Goal: Task Accomplishment & Management: Manage account settings

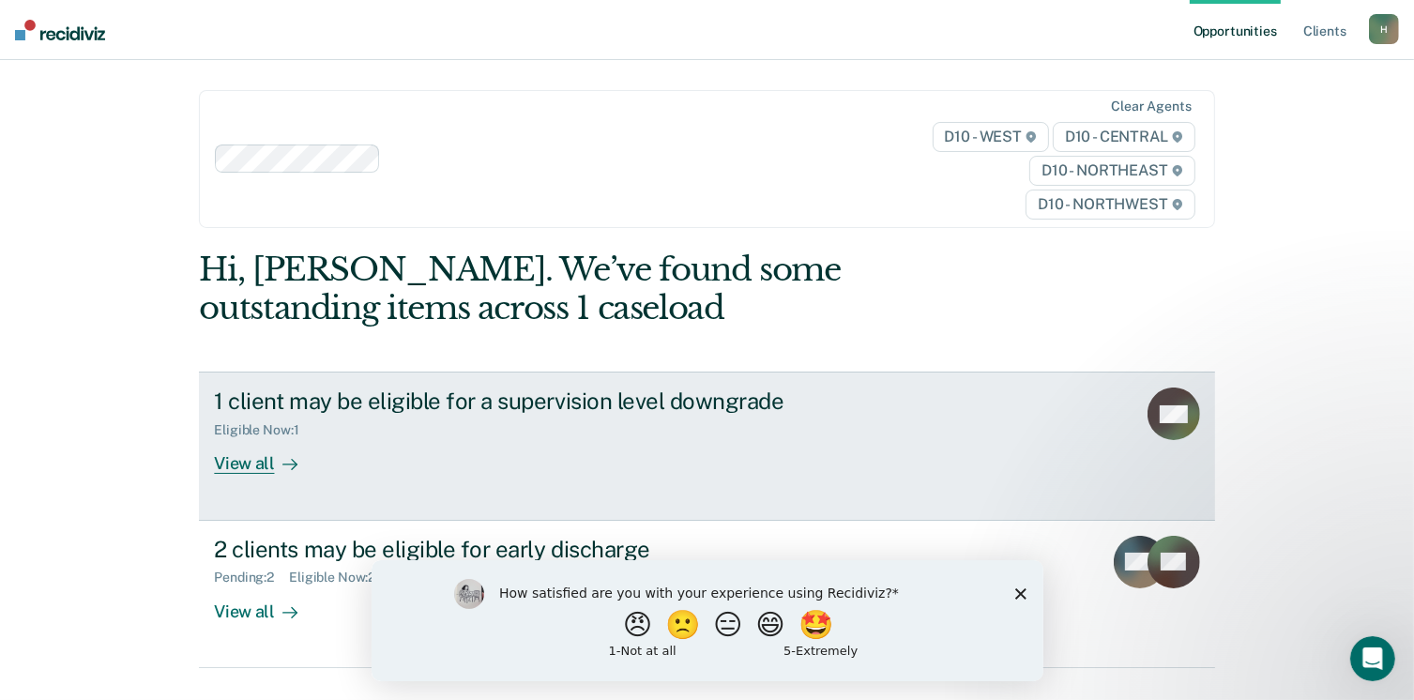
click at [254, 465] on div "View all" at bounding box center [266, 456] width 105 height 37
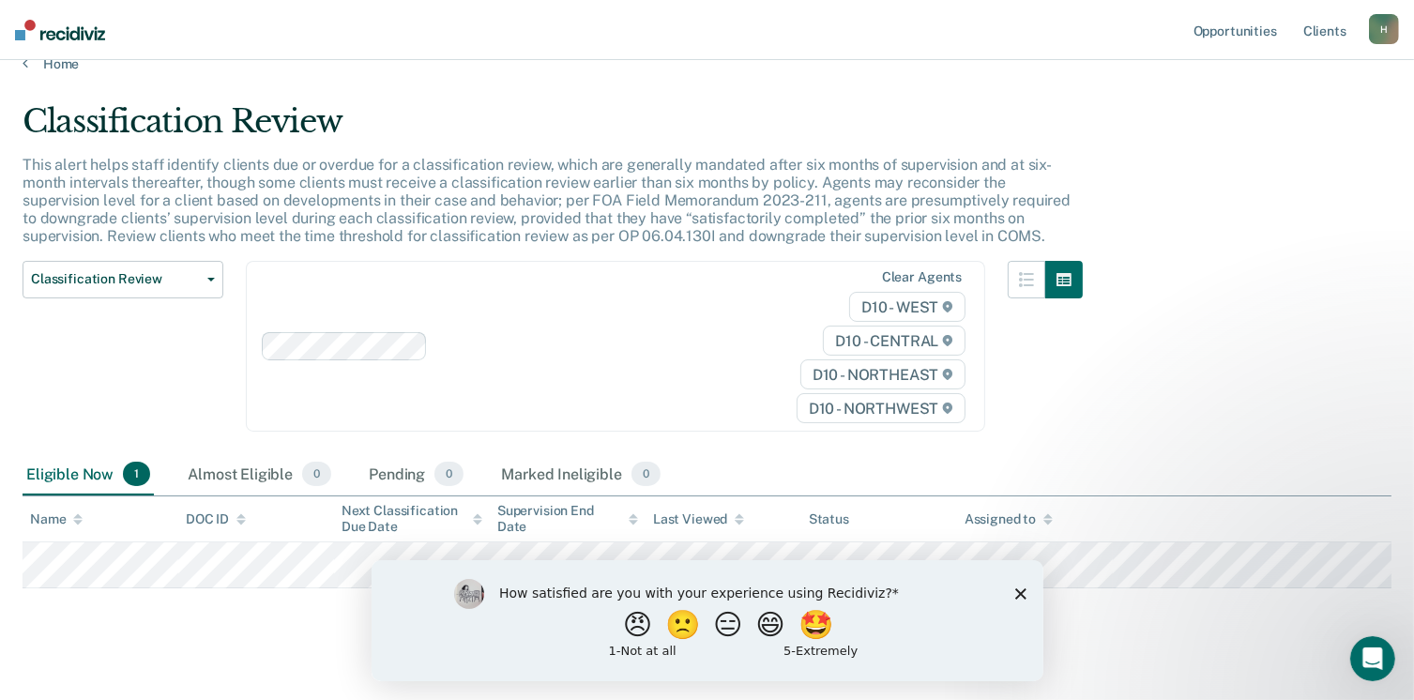
scroll to position [49, 0]
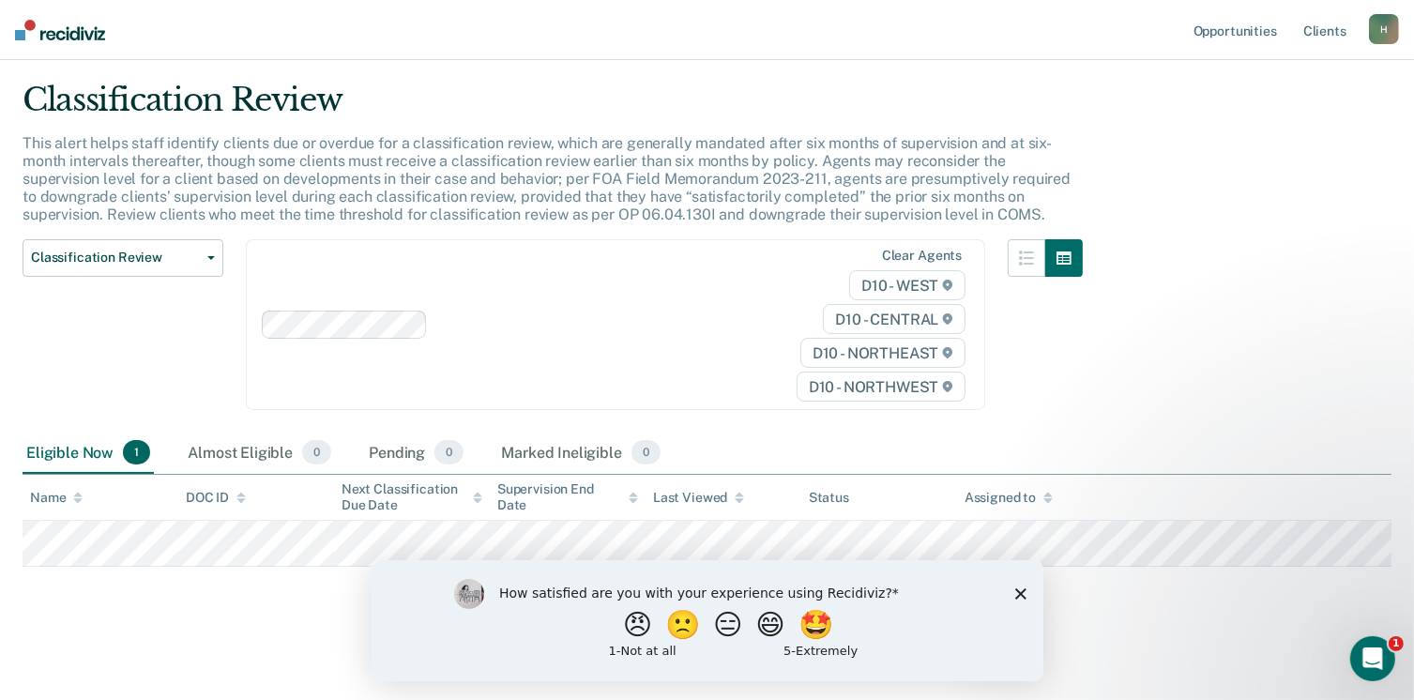
click at [1022, 596] on polygon "Close survey" at bounding box center [1019, 592] width 11 height 11
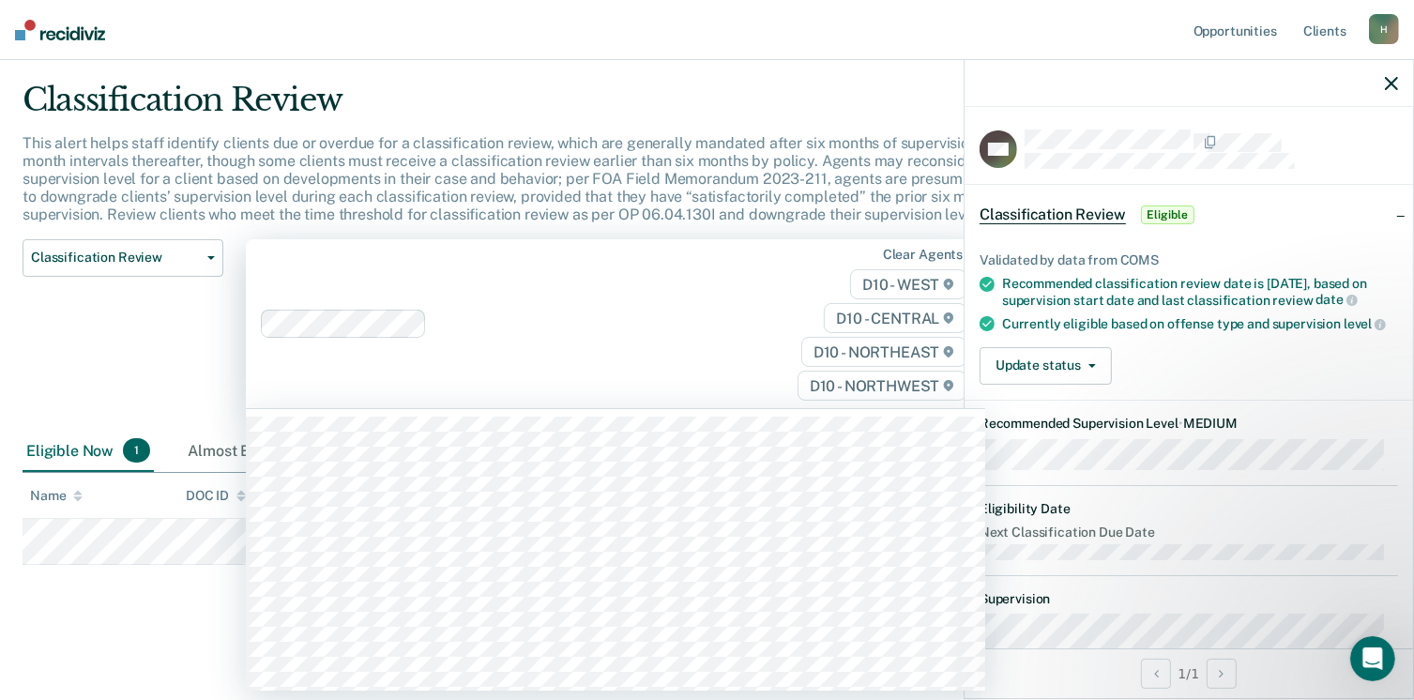
click at [740, 319] on div at bounding box center [595, 323] width 322 height 22
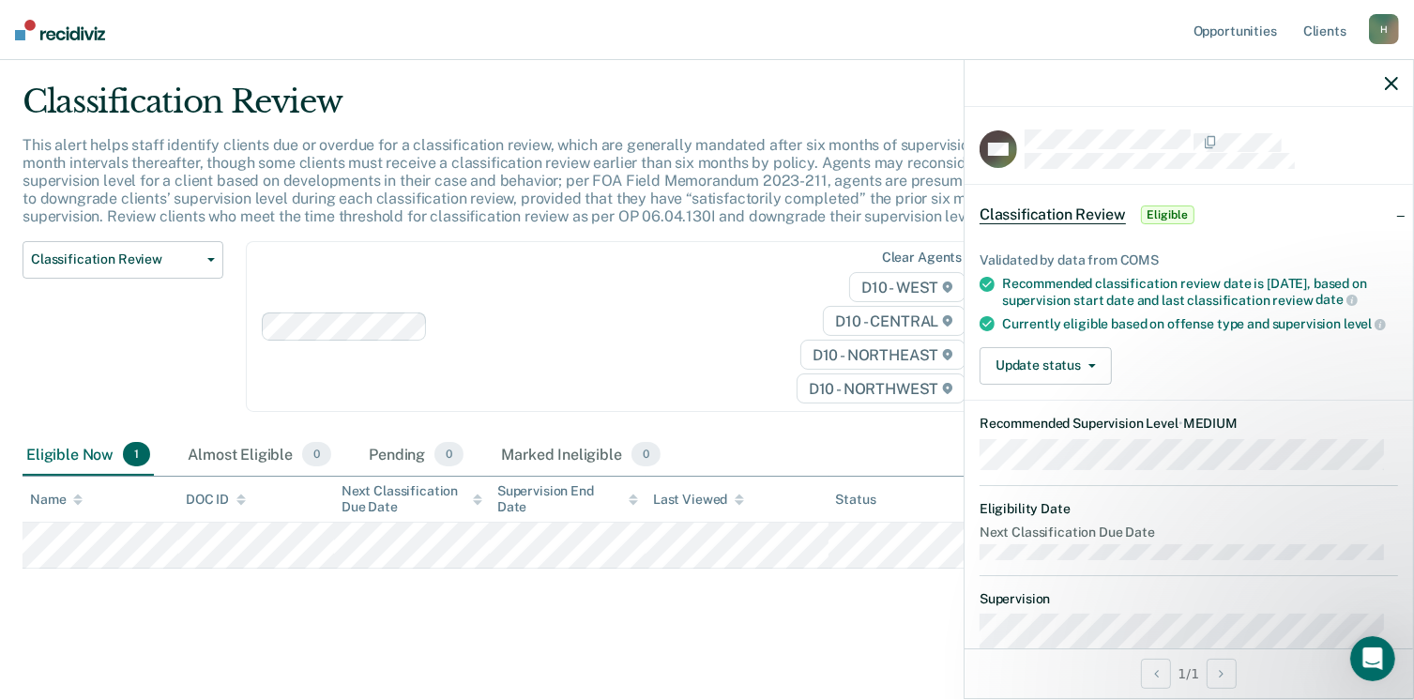
click at [754, 146] on p "This alert helps staff identify clients due or overdue for a classification rev…" at bounding box center [547, 181] width 1048 height 90
click at [1079, 385] on button "Update status" at bounding box center [1045, 366] width 132 height 38
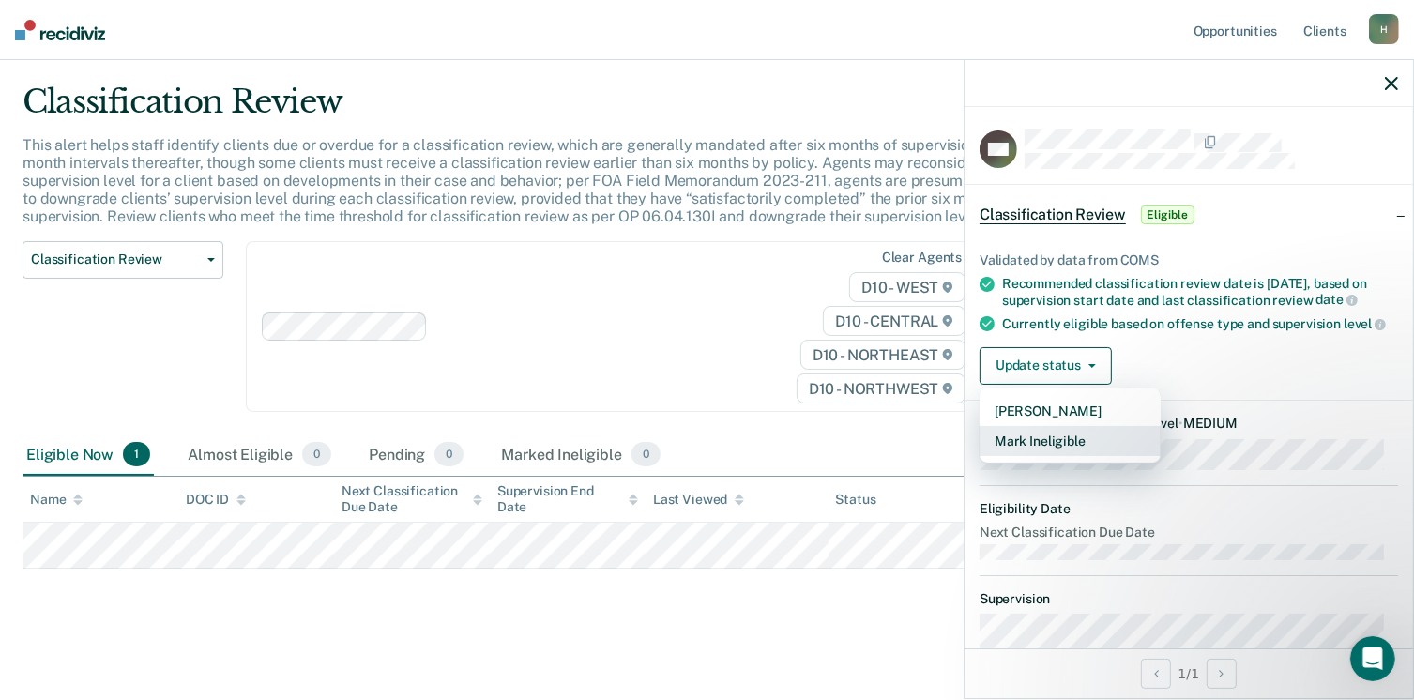
click at [1066, 456] on button "Mark Ineligible" at bounding box center [1069, 441] width 181 height 30
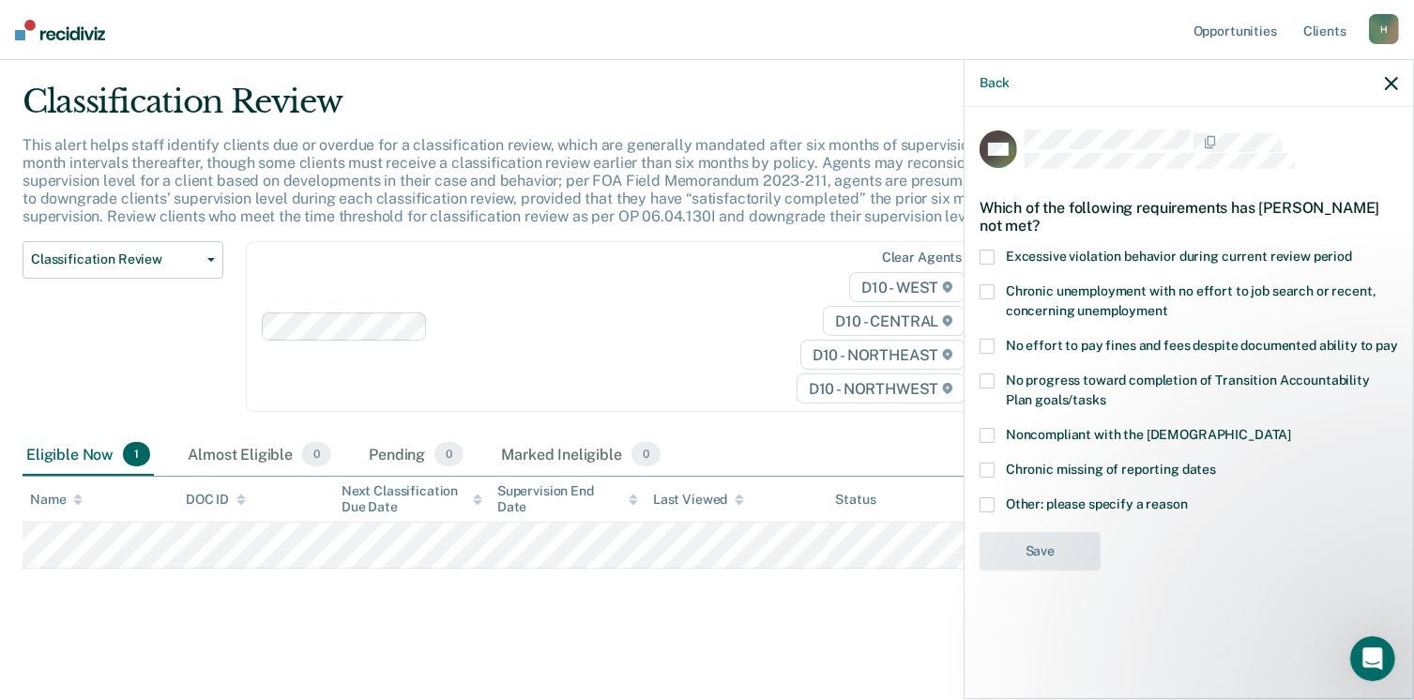
click at [987, 256] on span at bounding box center [986, 257] width 15 height 15
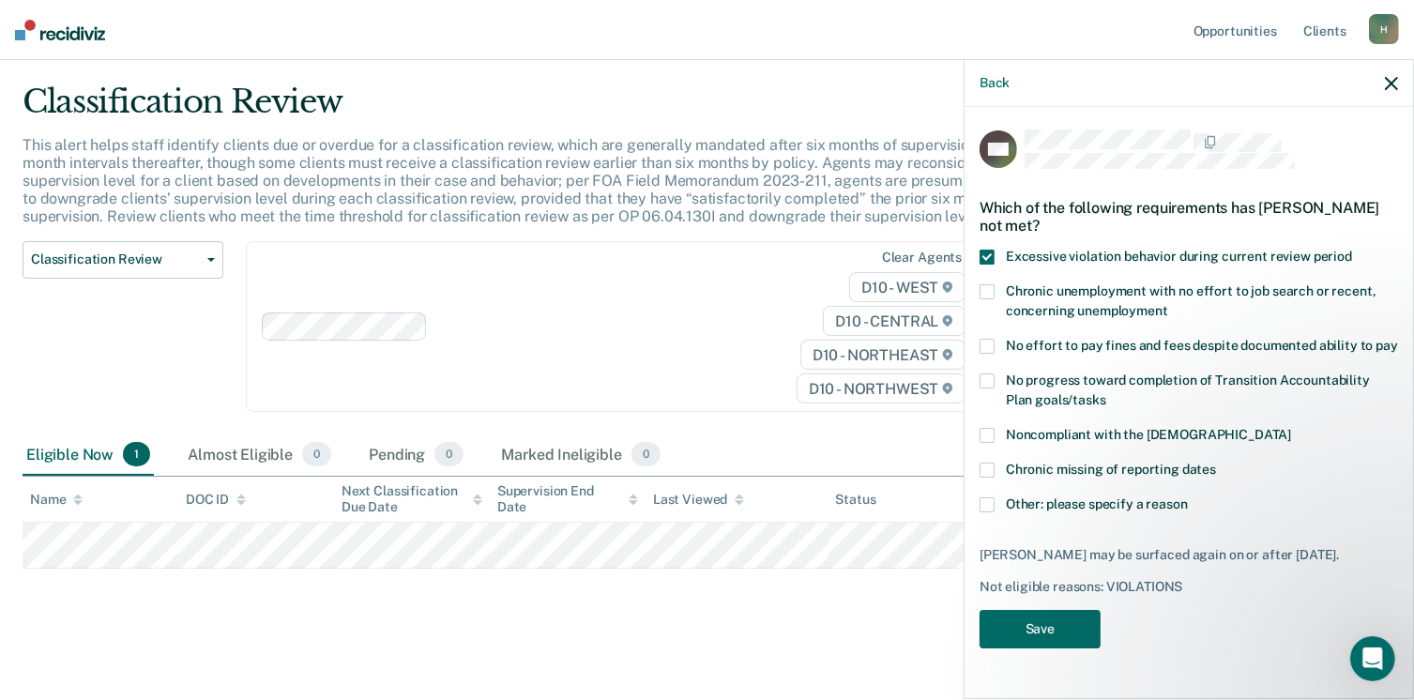
click at [986, 470] on span at bounding box center [986, 469] width 15 height 15
click at [986, 473] on span at bounding box center [986, 469] width 15 height 15
drag, startPoint x: 988, startPoint y: 433, endPoint x: 975, endPoint y: 498, distance: 66.0
click at [987, 433] on span at bounding box center [986, 435] width 15 height 15
click at [1047, 640] on button "Save" at bounding box center [1039, 629] width 121 height 38
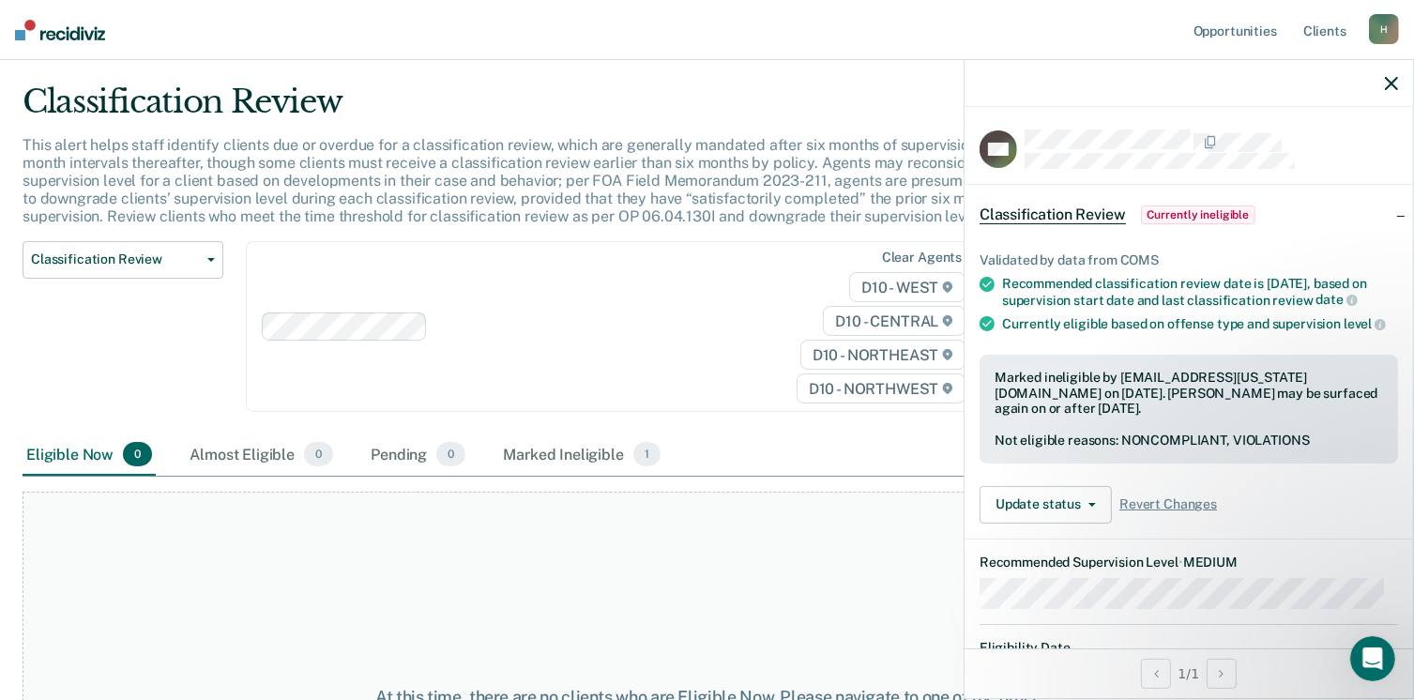
click at [1392, 86] on icon "button" at bounding box center [1391, 83] width 13 height 13
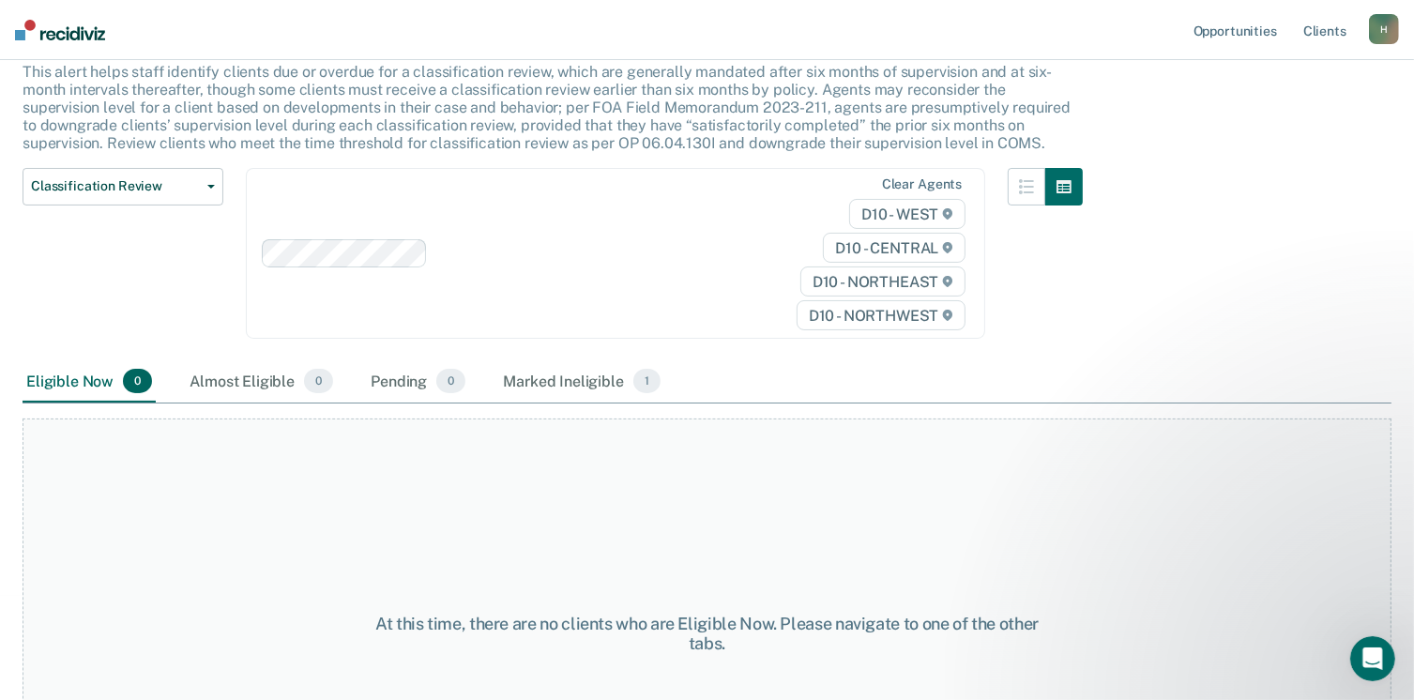
scroll to position [265, 0]
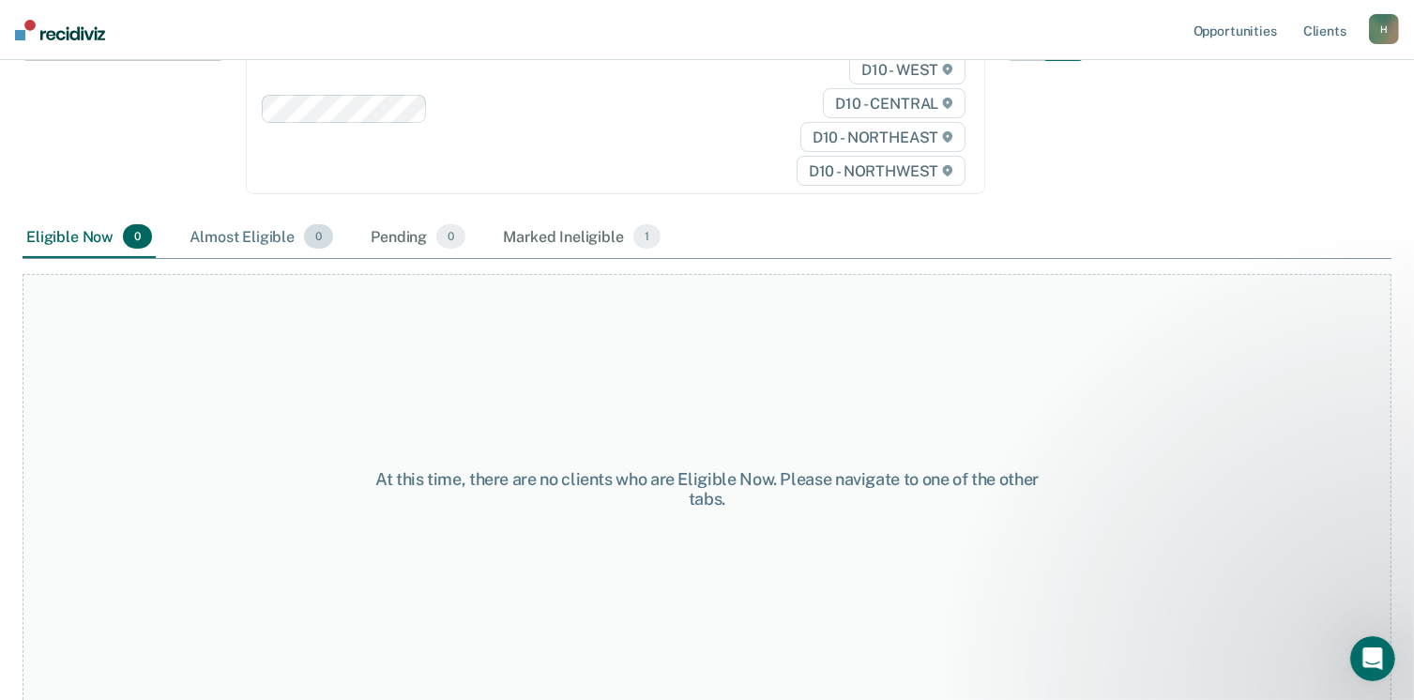
click at [229, 232] on div "Almost Eligible 0" at bounding box center [261, 237] width 151 height 41
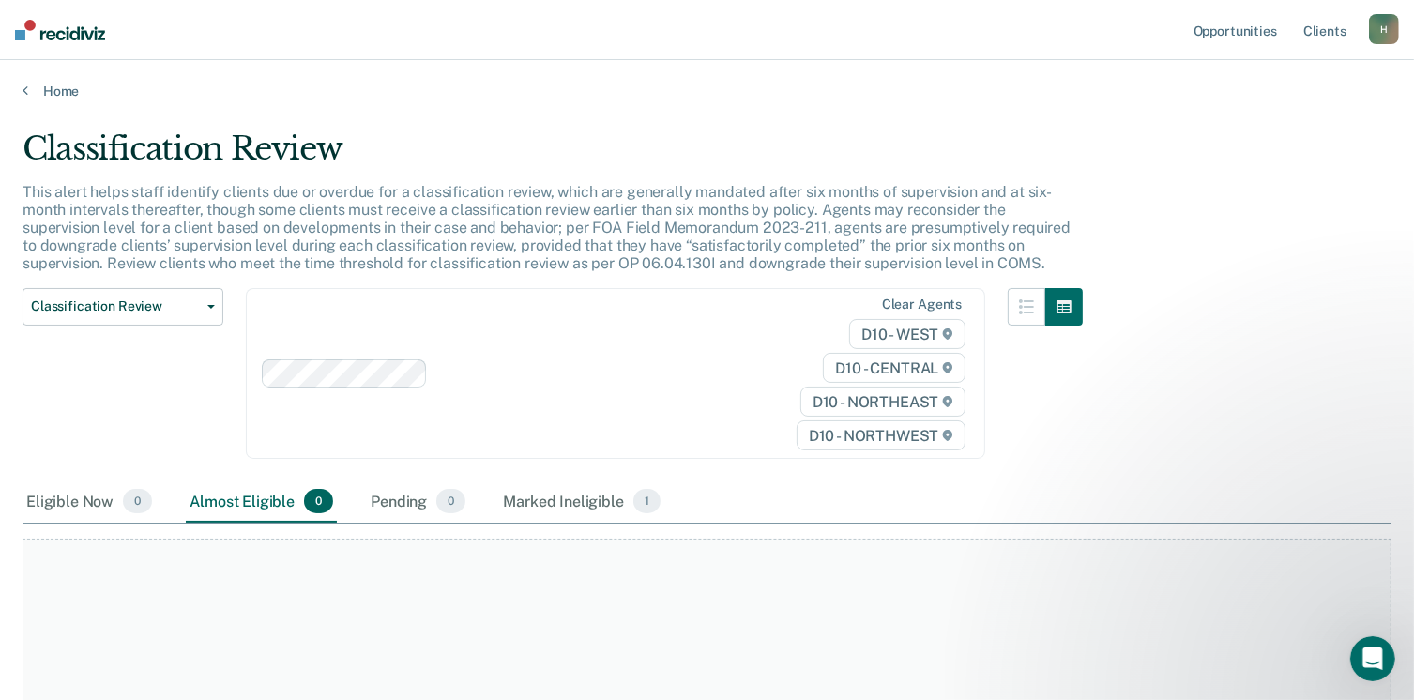
scroll to position [0, 0]
click at [38, 91] on link "Home" at bounding box center [707, 91] width 1369 height 17
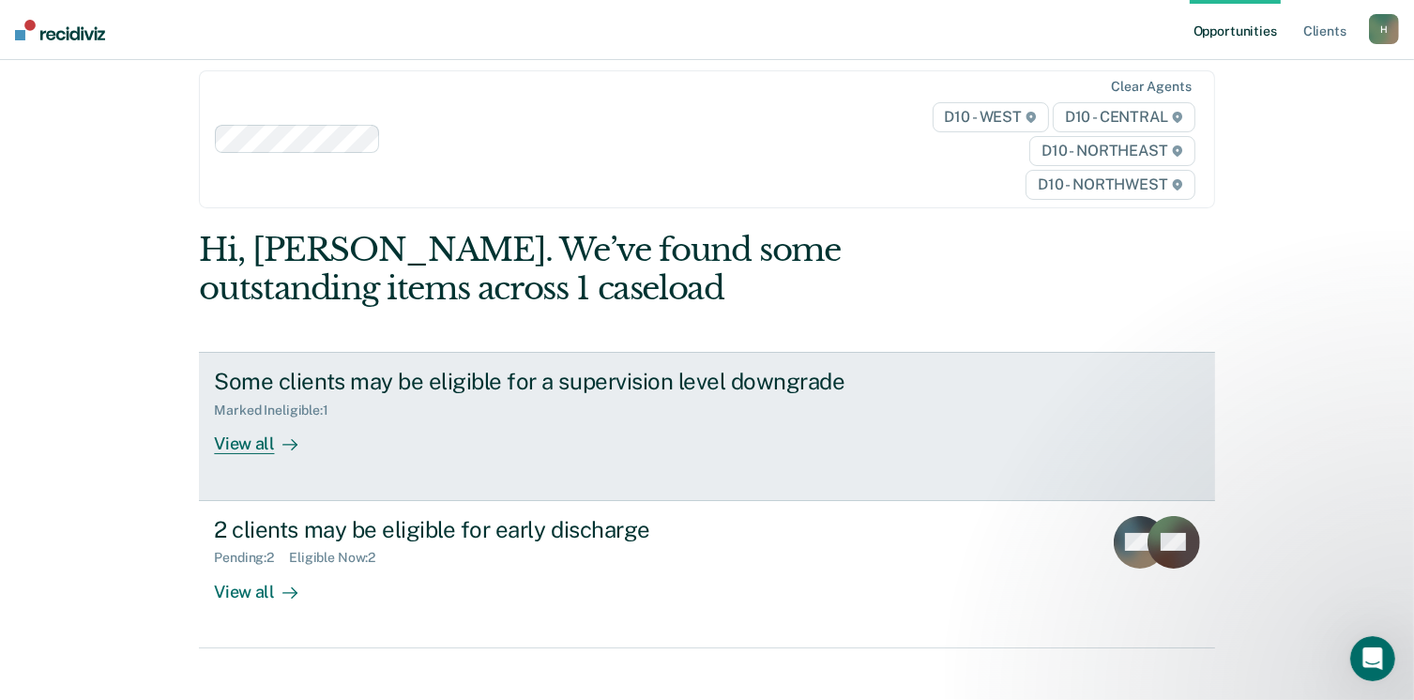
scroll to position [82, 0]
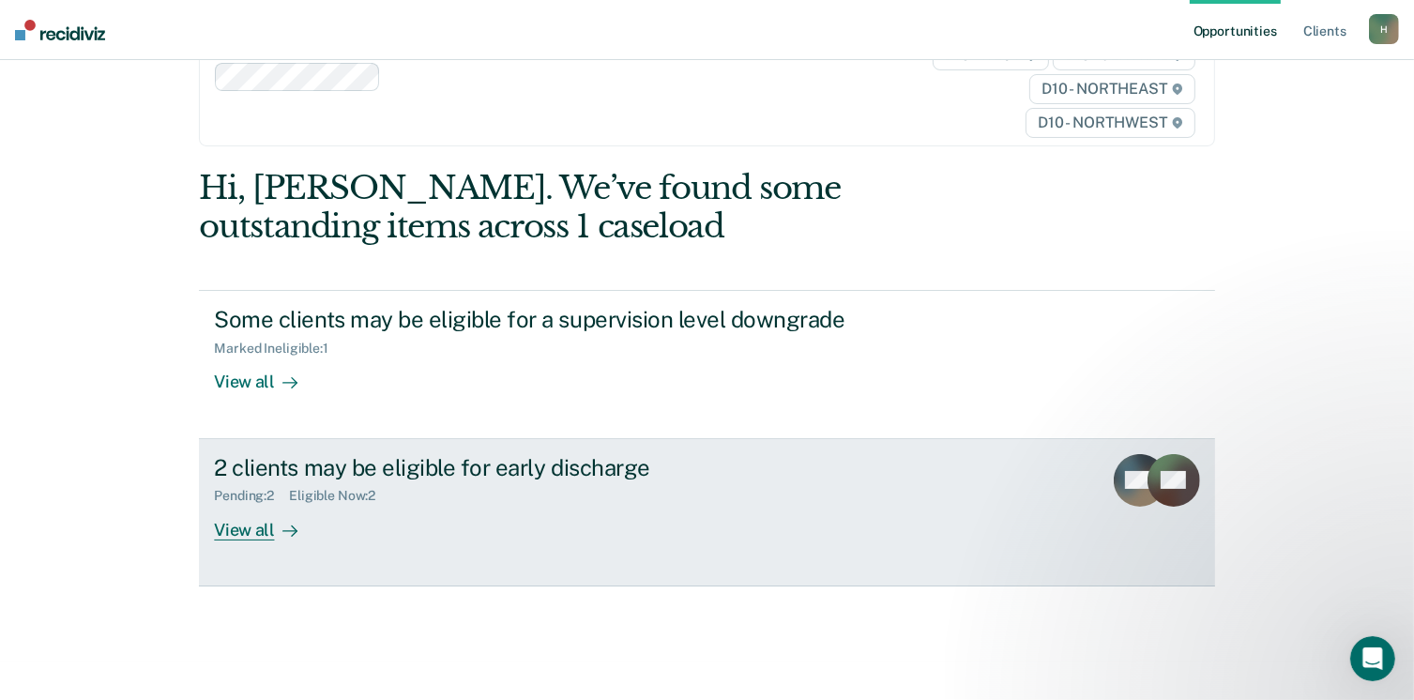
click at [287, 511] on div "View all" at bounding box center [266, 522] width 105 height 37
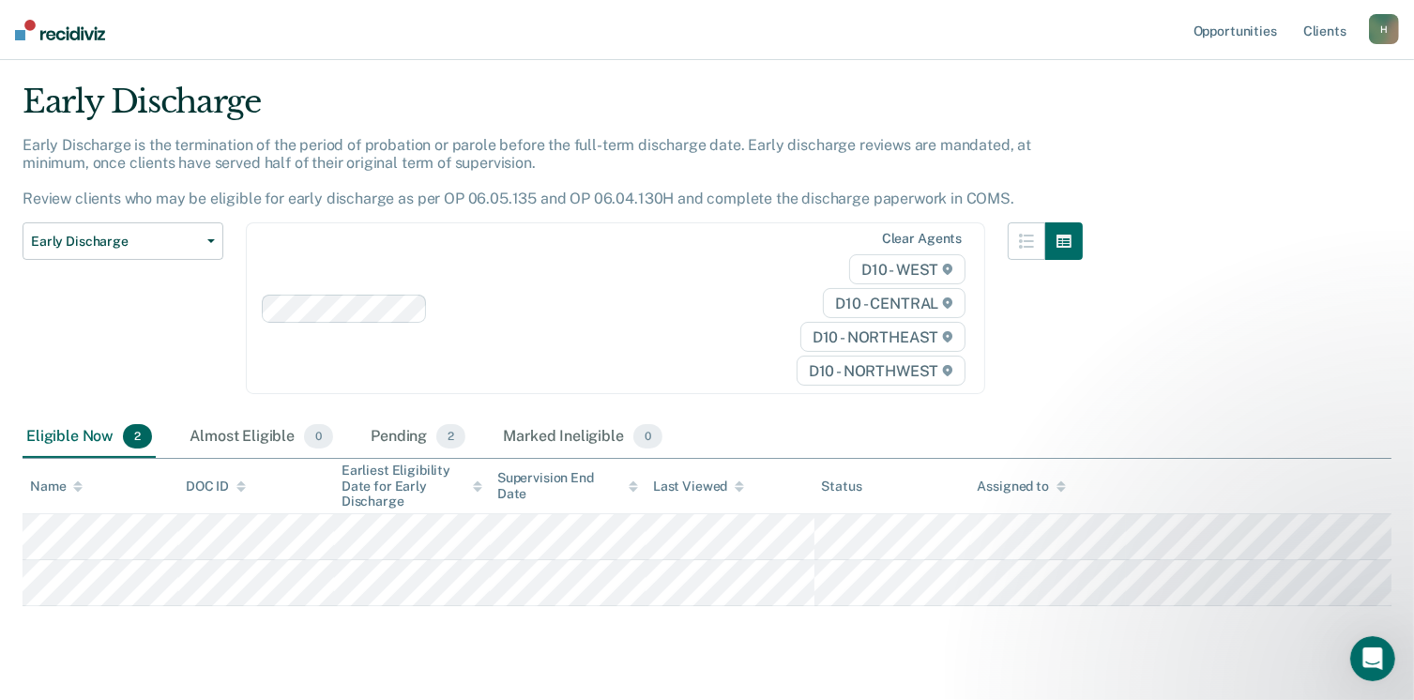
scroll to position [86, 0]
